Goal: Information Seeking & Learning: Learn about a topic

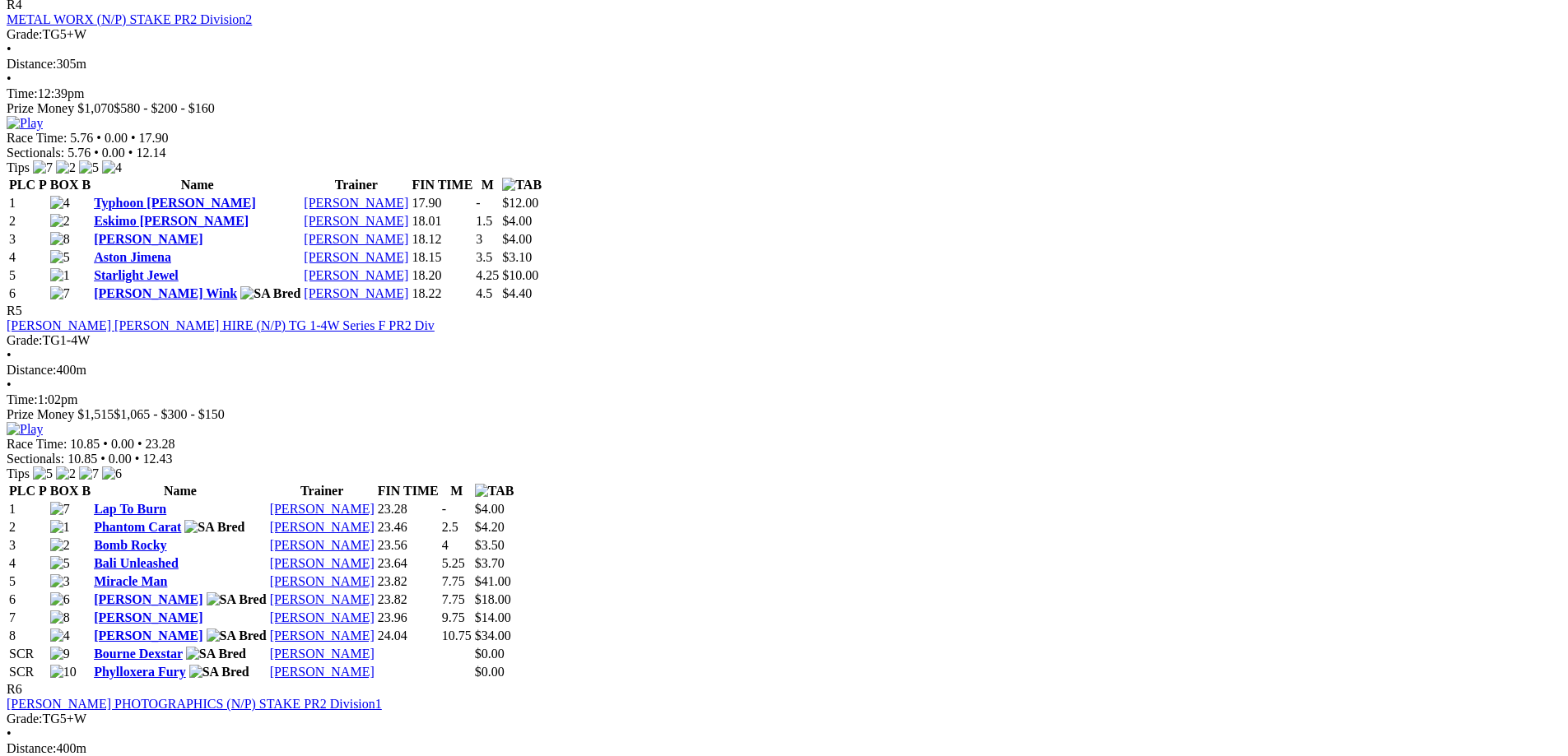
scroll to position [1810, 0]
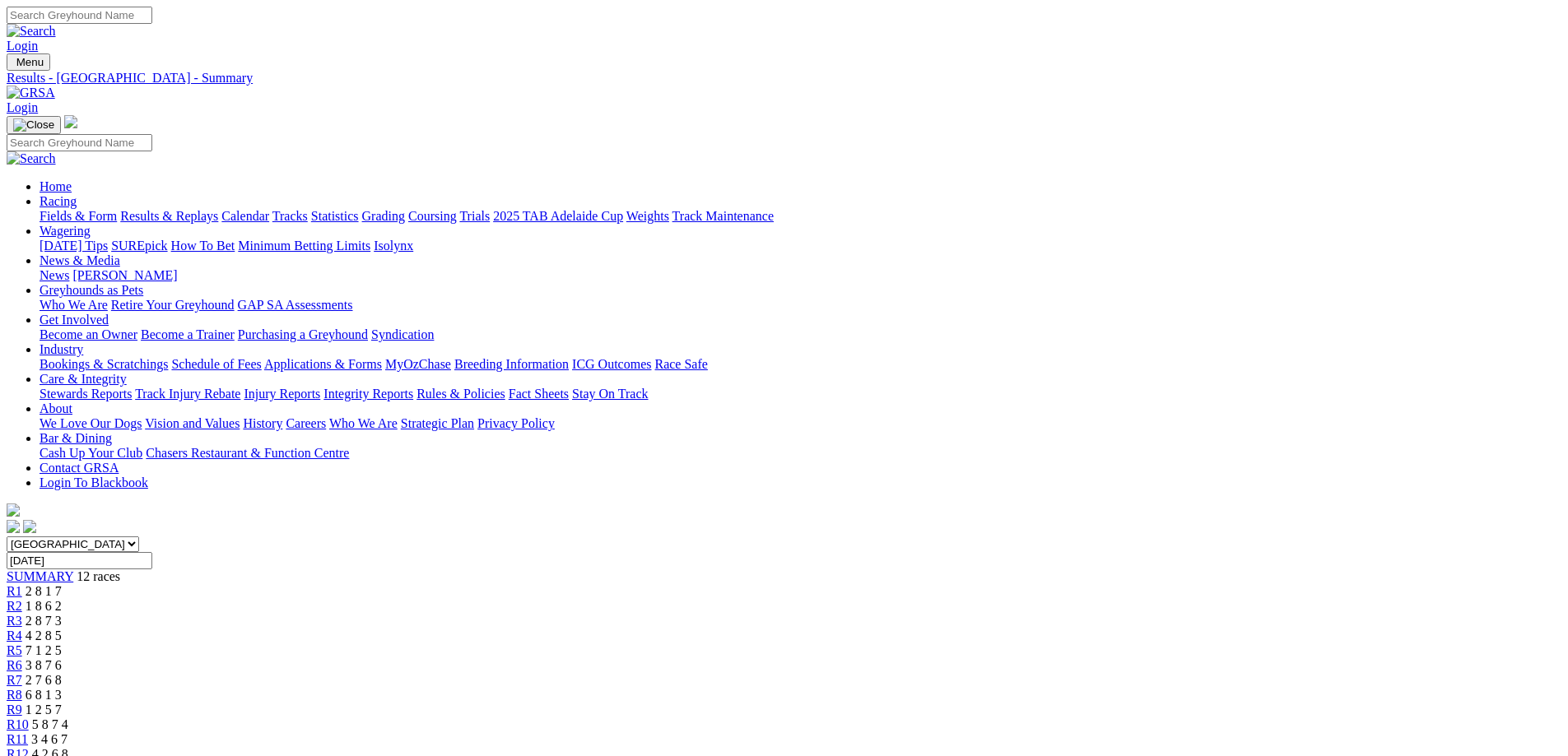
click at [22, 673] on span "R7" at bounding box center [15, 680] width 15 height 14
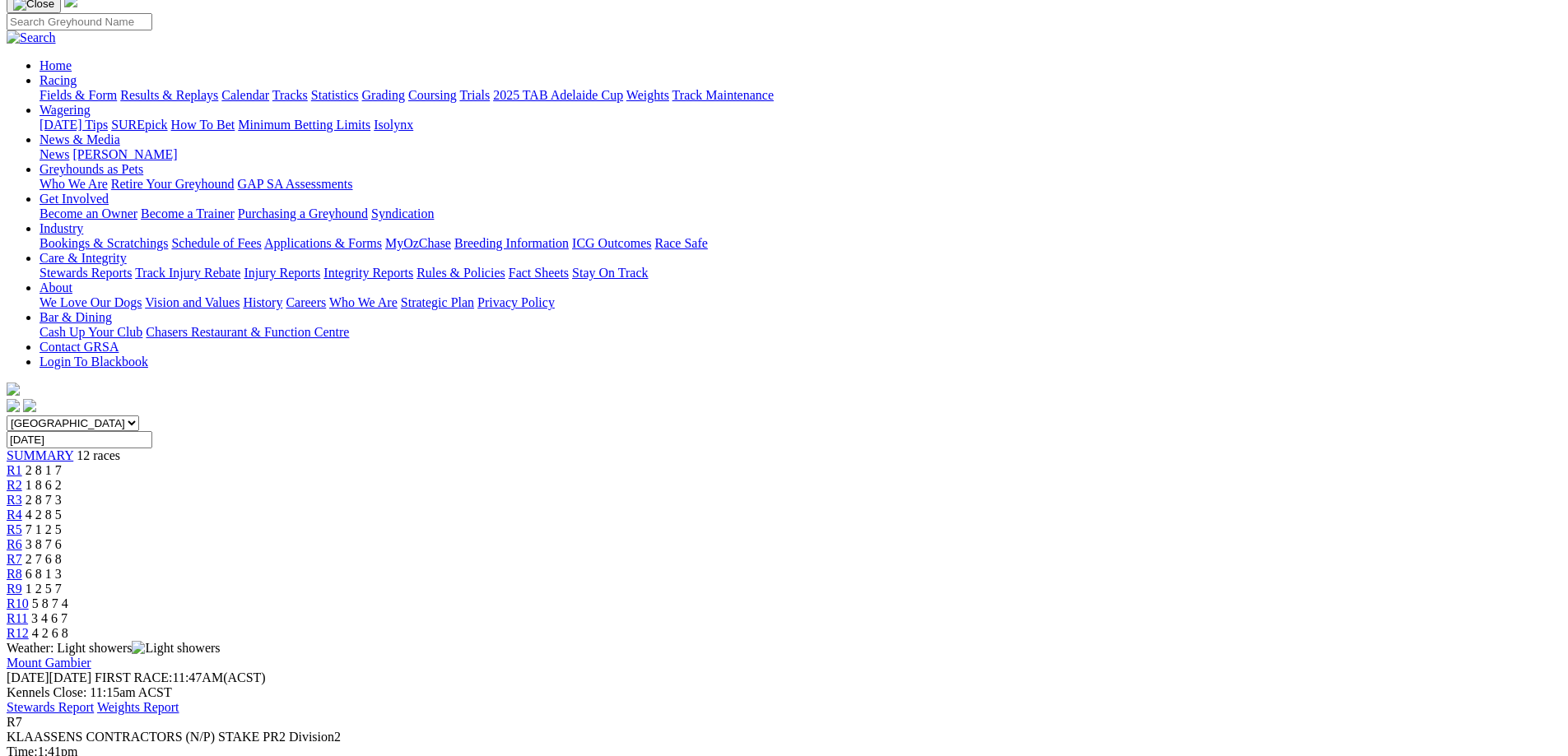
scroll to position [164, 0]
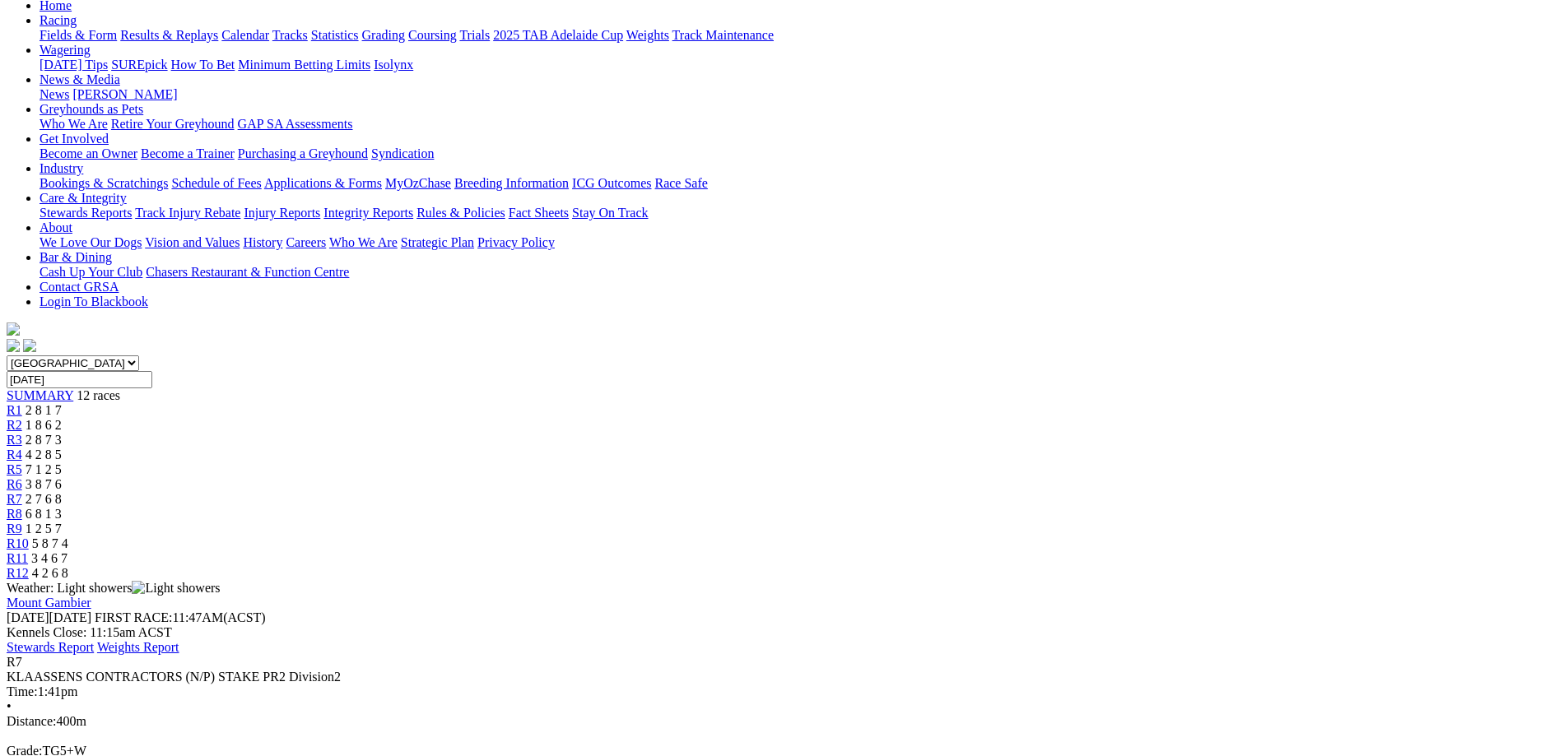
scroll to position [0, 0]
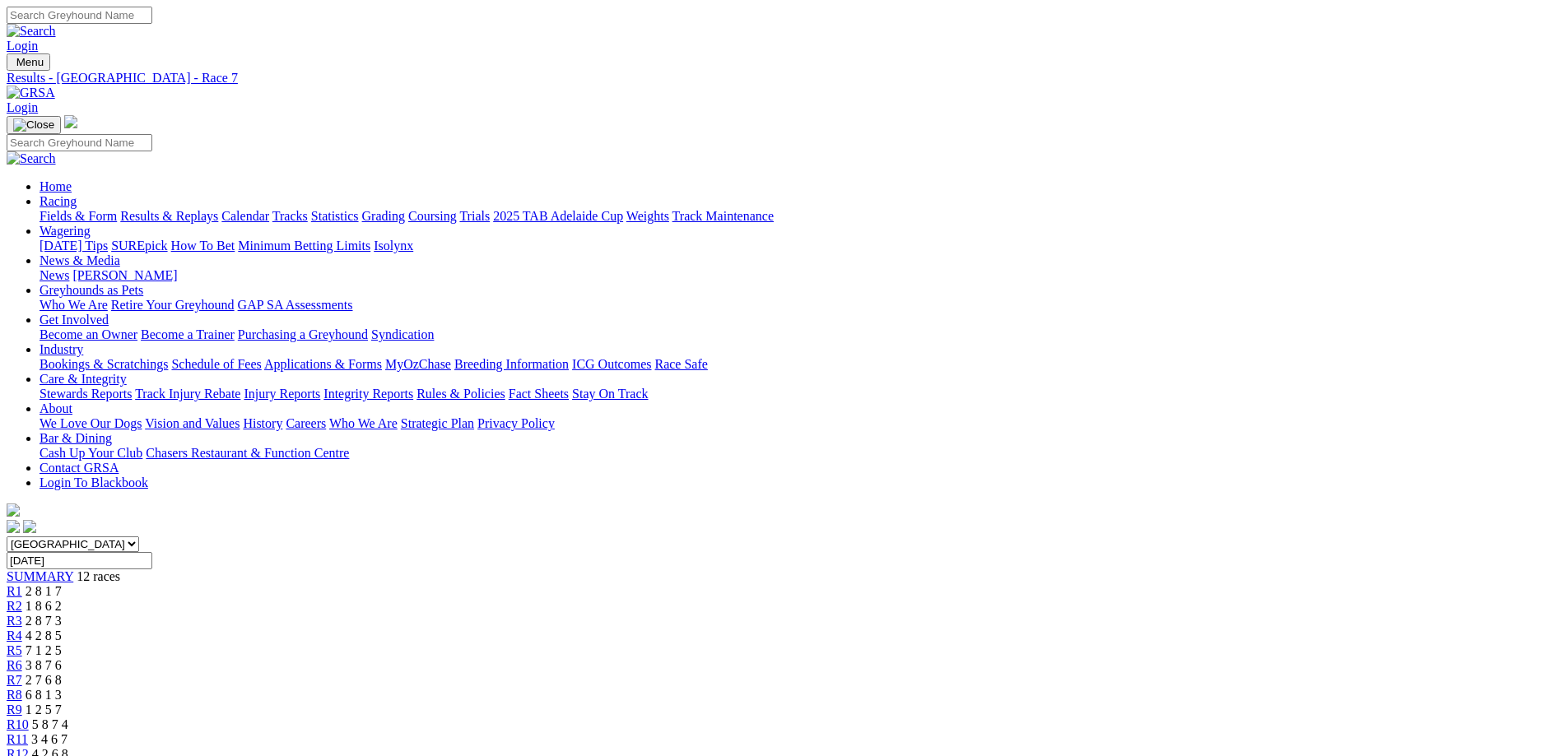
click at [62, 614] on span "2 8 7 3" at bounding box center [44, 621] width 36 height 14
click at [62, 629] on span "4 2 8 5" at bounding box center [44, 635] width 36 height 14
click at [62, 643] on span "7 1 2 5" at bounding box center [44, 650] width 36 height 14
click at [896, 673] on div "R7 2 7 6 8" at bounding box center [784, 680] width 1555 height 15
click at [985, 688] on div "R8 6 8 1 3" at bounding box center [784, 694] width 1555 height 15
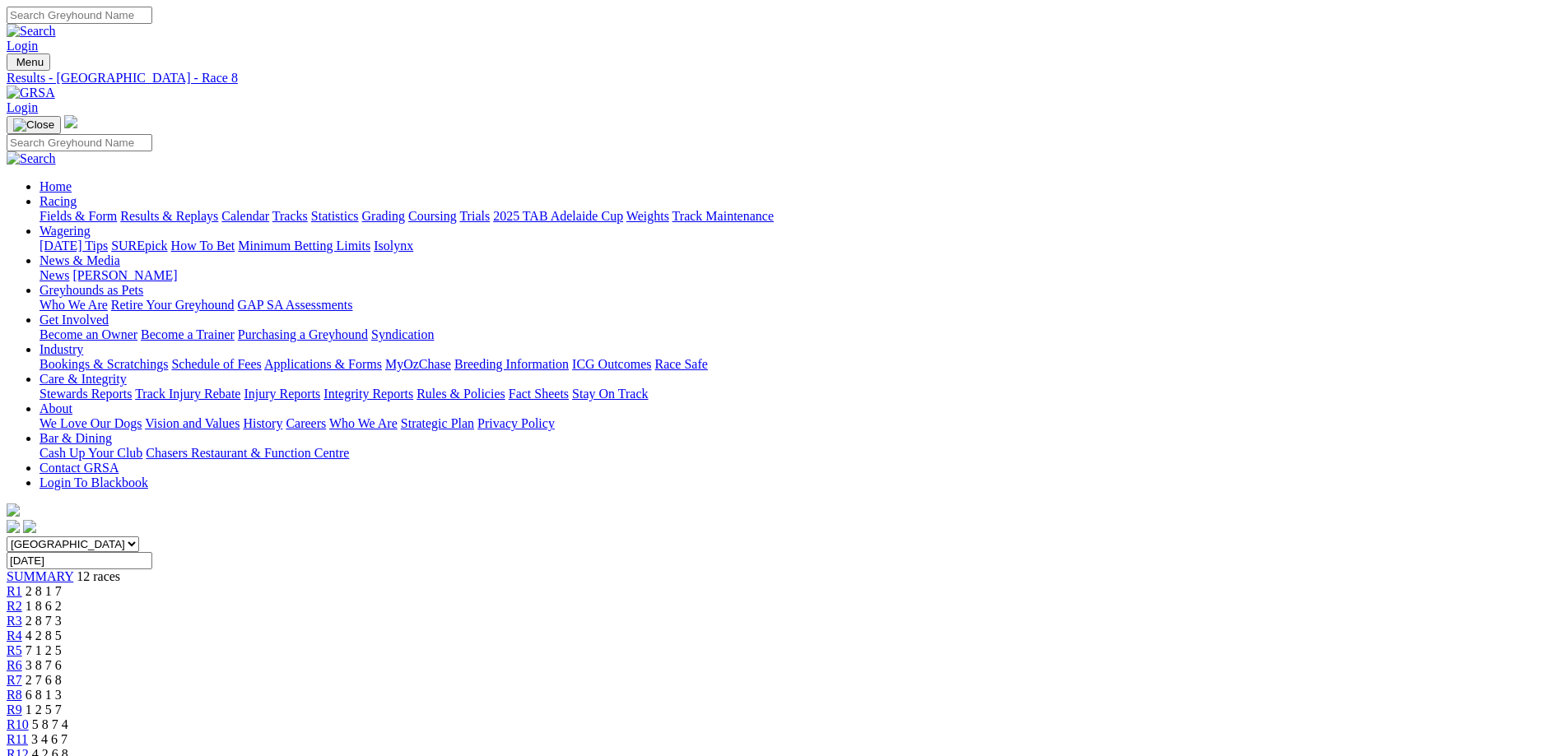
click at [1056, 703] on div "R9 1 2 5 7" at bounding box center [784, 710] width 1555 height 15
click at [29, 718] on link "R10" at bounding box center [18, 724] width 22 height 14
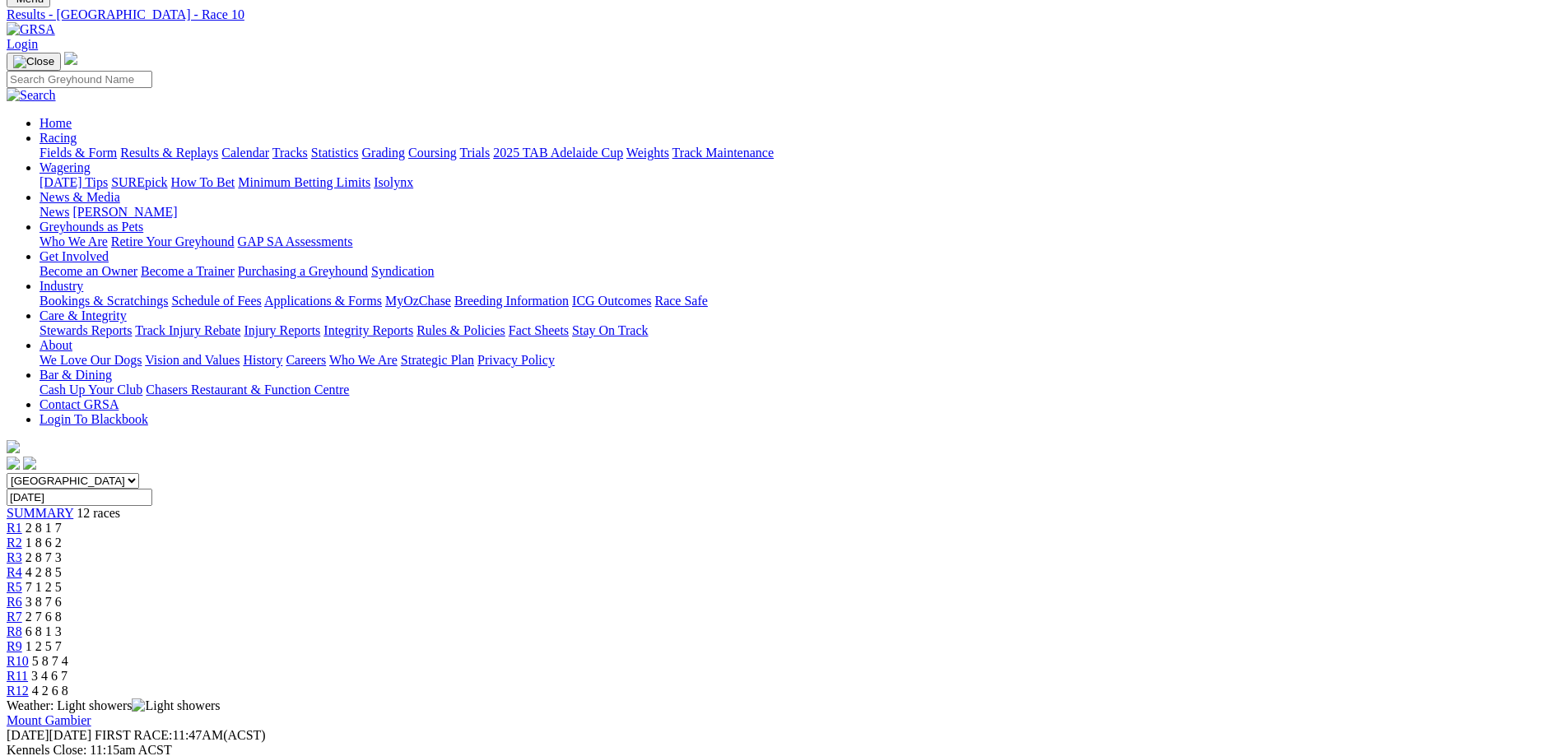
scroll to position [247, 0]
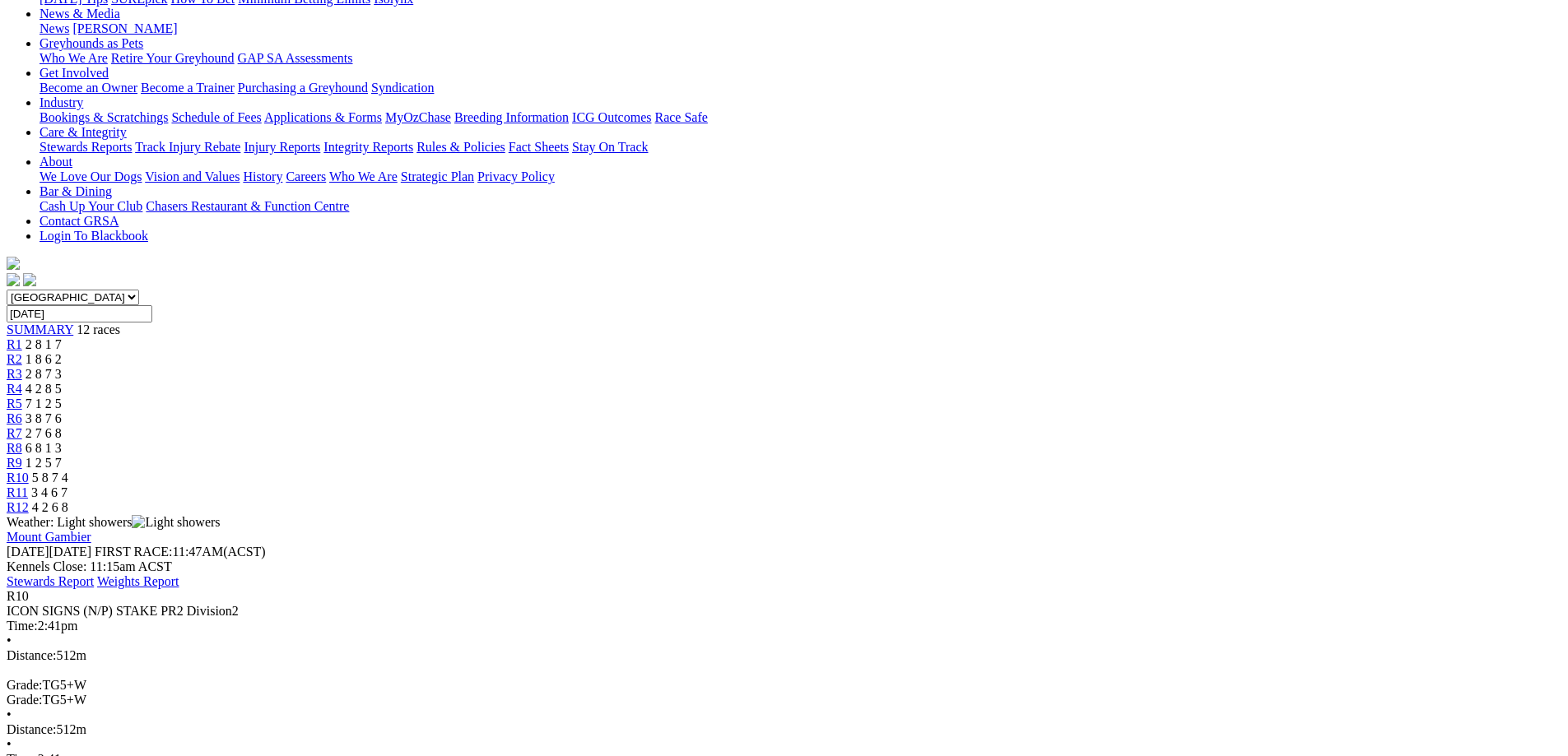
click at [570, 367] on div "R3 2 8 7 3" at bounding box center [784, 374] width 1555 height 15
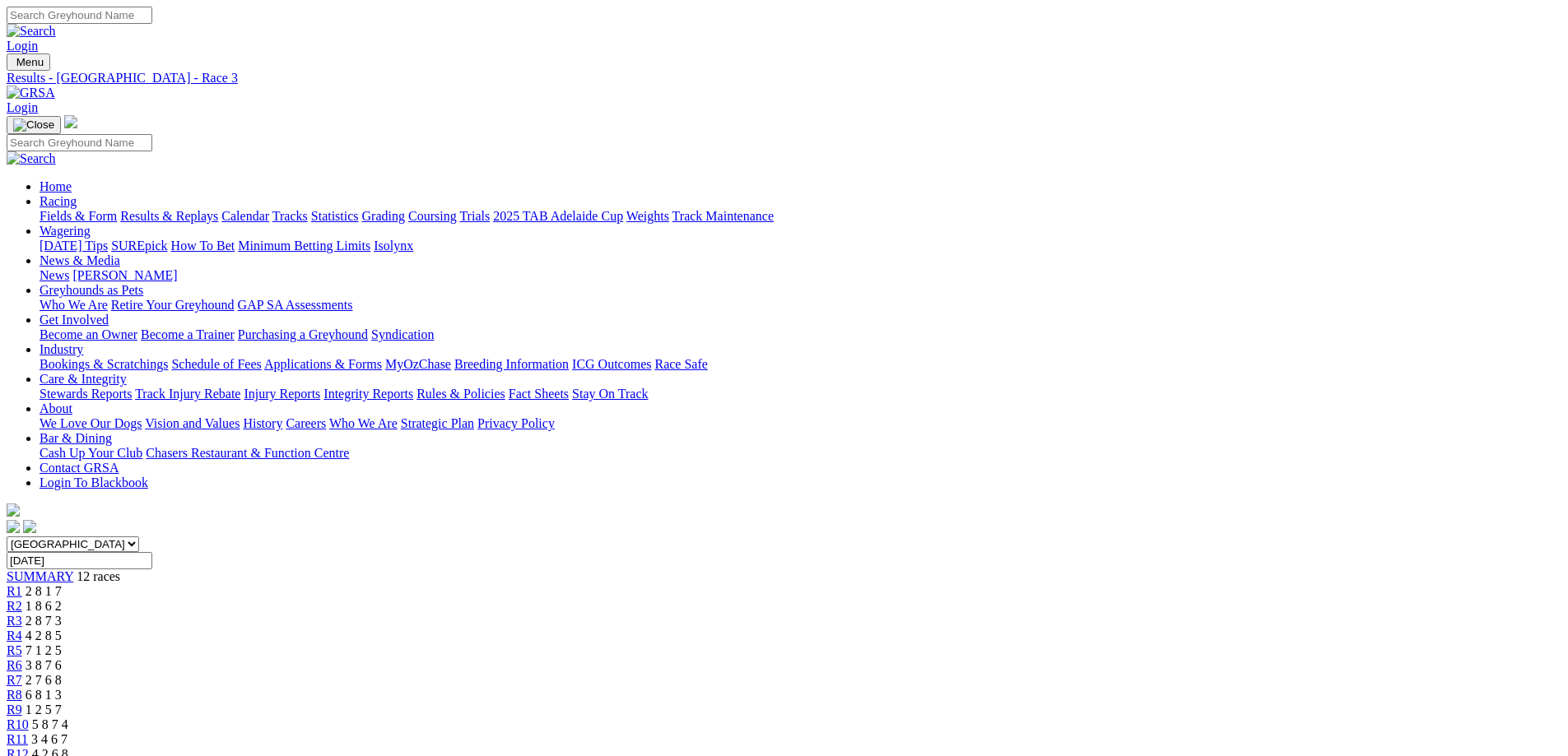
click at [62, 673] on span "2 7 6 8" at bounding box center [44, 680] width 36 height 14
click at [62, 643] on span "7 1 2 5" at bounding box center [44, 650] width 36 height 14
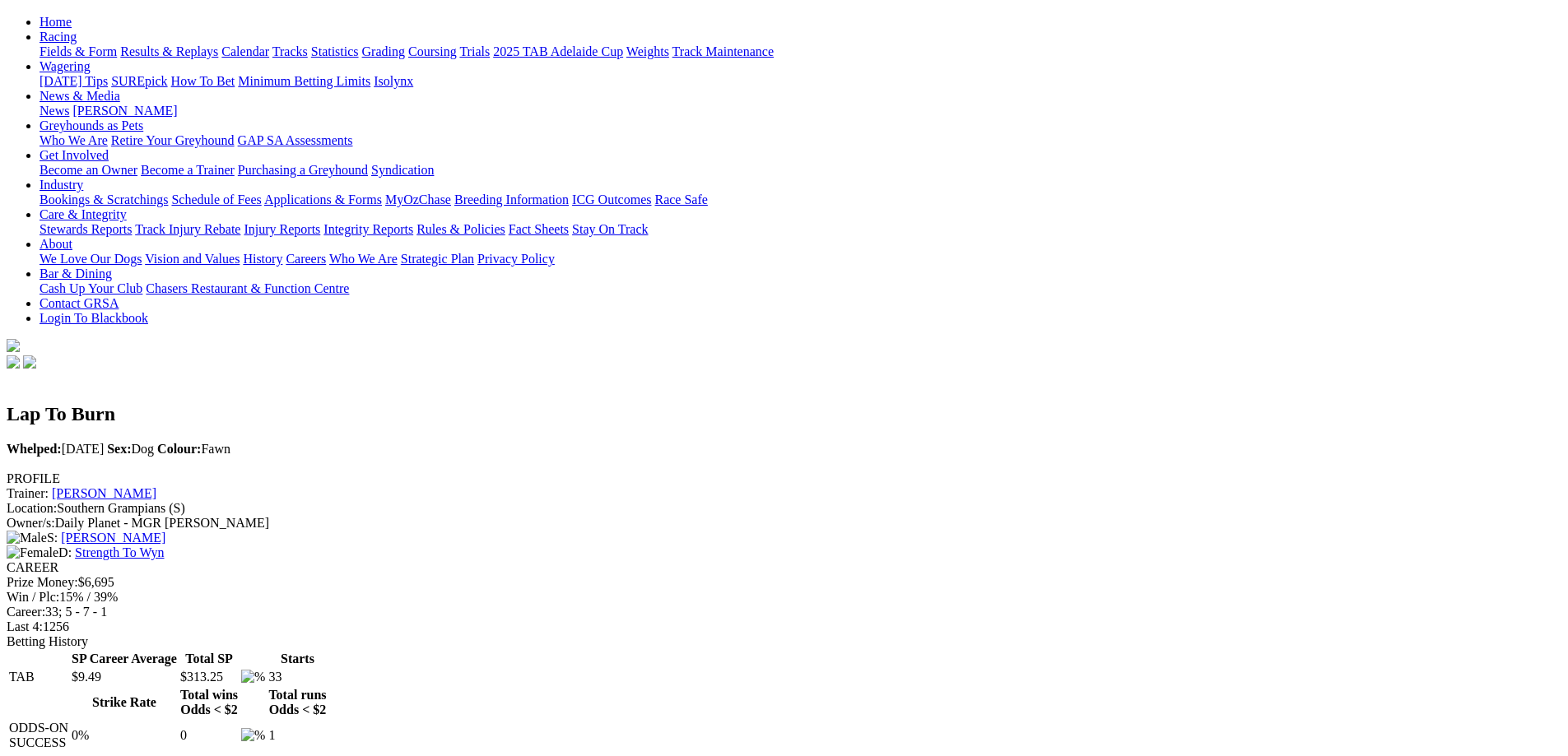
scroll to position [82, 0]
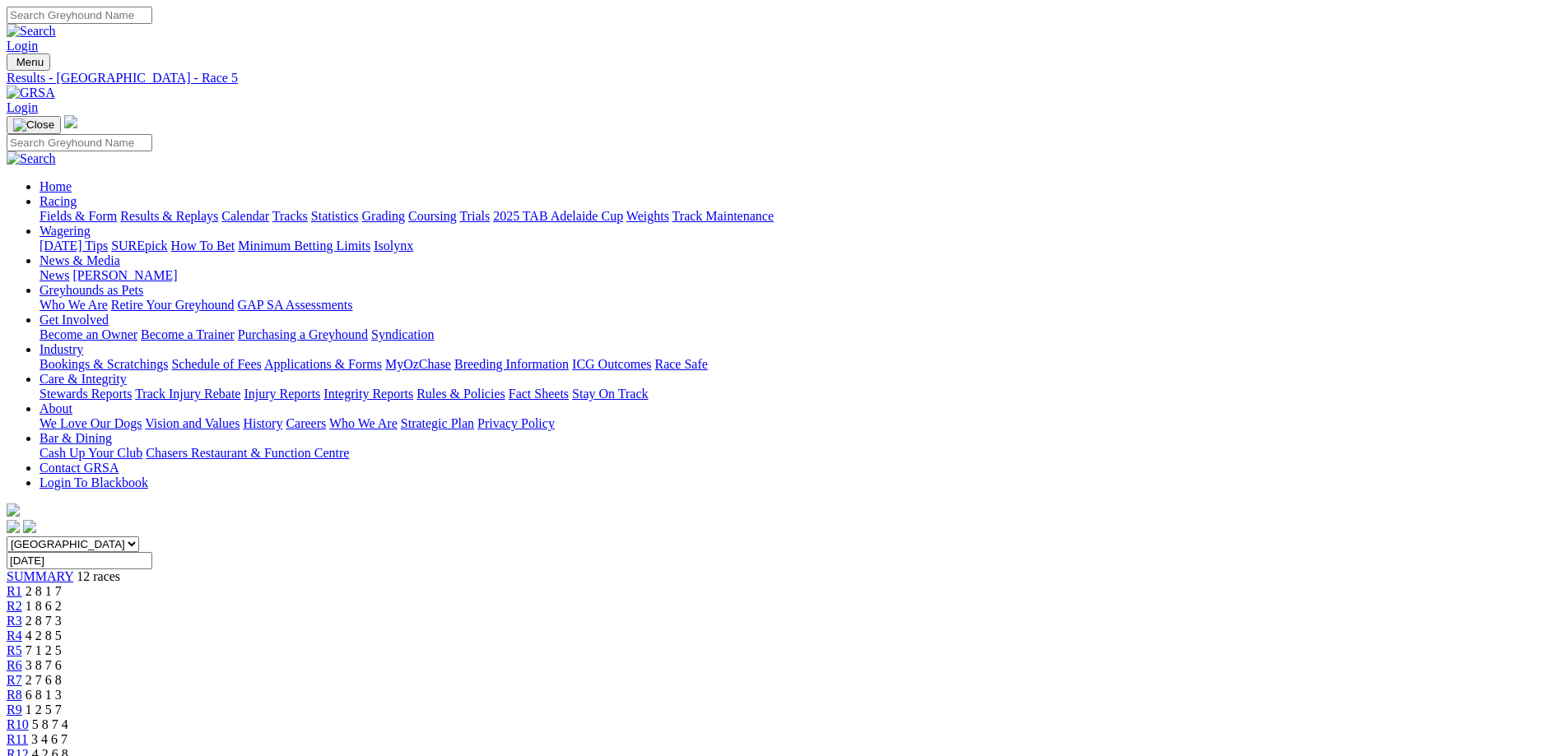
click at [62, 673] on span "2 7 6 8" at bounding box center [44, 680] width 36 height 14
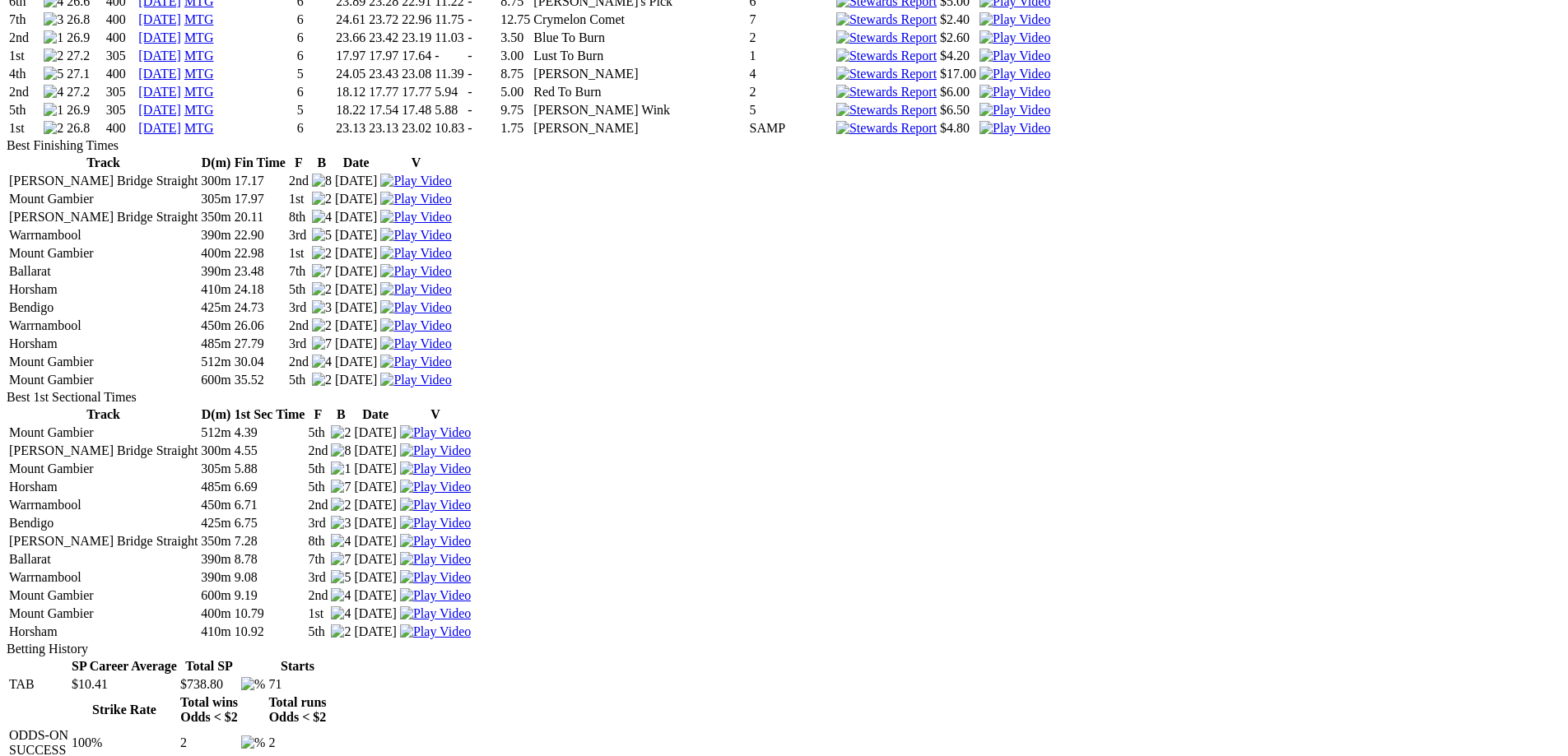
scroll to position [2386, 0]
